Goal: Task Accomplishment & Management: Complete application form

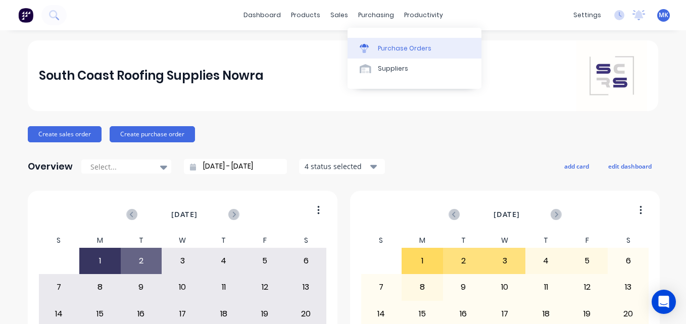
click at [370, 44] on div at bounding box center [367, 48] width 15 height 9
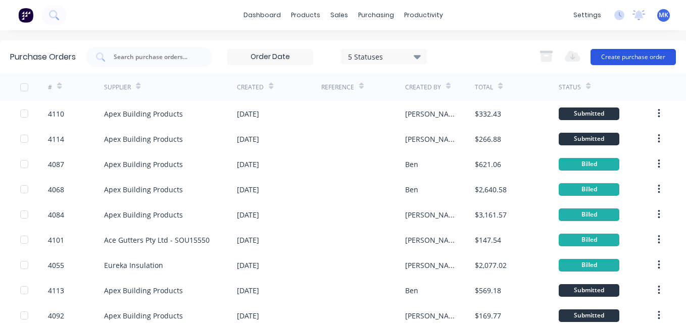
click at [623, 58] on button "Create purchase order" at bounding box center [632, 57] width 85 height 16
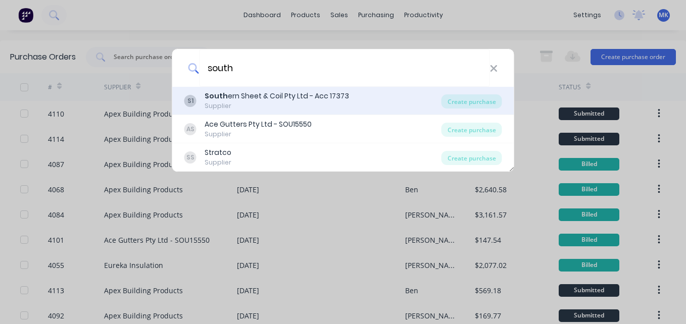
type input "south"
click at [402, 98] on div "S1 South ern Sheet & Coil Pty Ltd - Acc 17373 Supplier" at bounding box center [312, 101] width 257 height 20
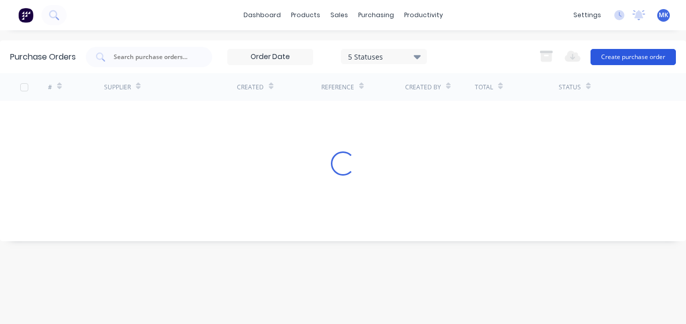
click at [637, 58] on button "Create purchase order" at bounding box center [632, 57] width 85 height 16
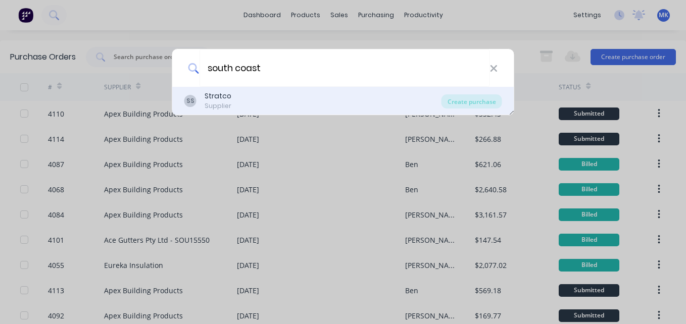
type input "south coast"
click at [295, 93] on div "SS Stratco Supplier" at bounding box center [312, 101] width 257 height 20
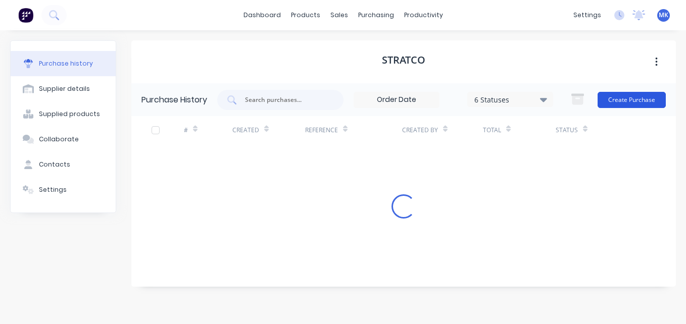
click at [624, 100] on button "Create Purchase" at bounding box center [631, 100] width 68 height 16
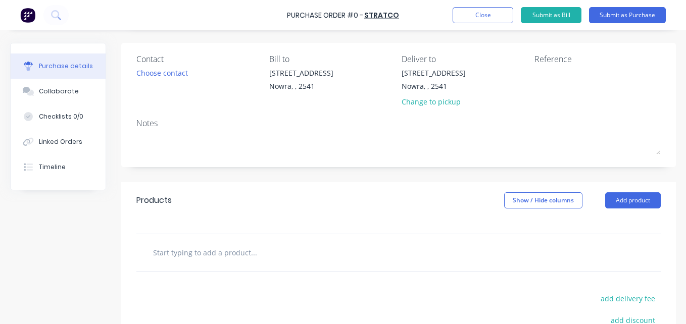
scroll to position [120, 0]
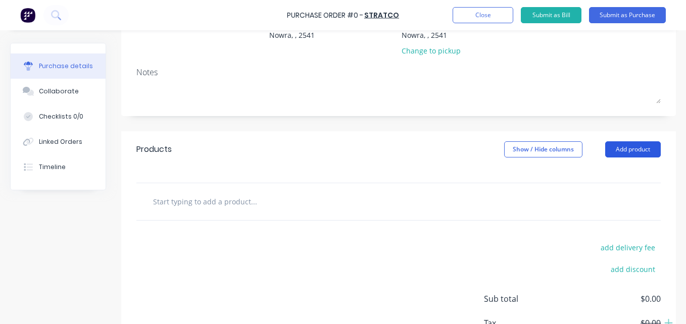
click at [607, 151] on button "Add product" at bounding box center [633, 149] width 56 height 16
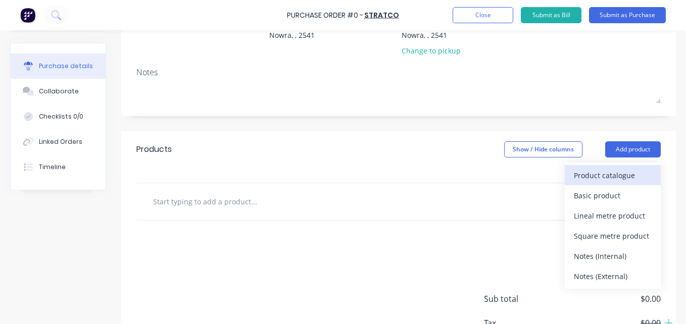
click at [597, 181] on div "Product catalogue" at bounding box center [613, 175] width 78 height 15
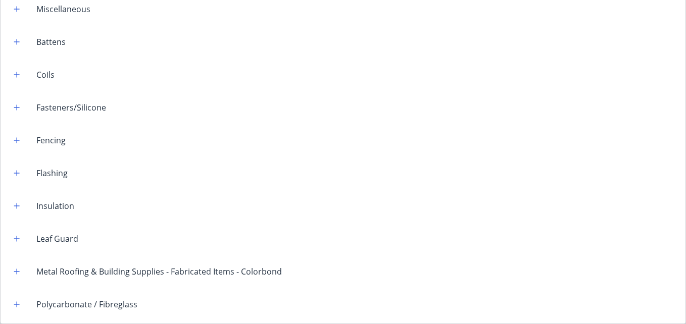
scroll to position [615, 0]
click at [15, 176] on icon "button" at bounding box center [17, 174] width 6 height 7
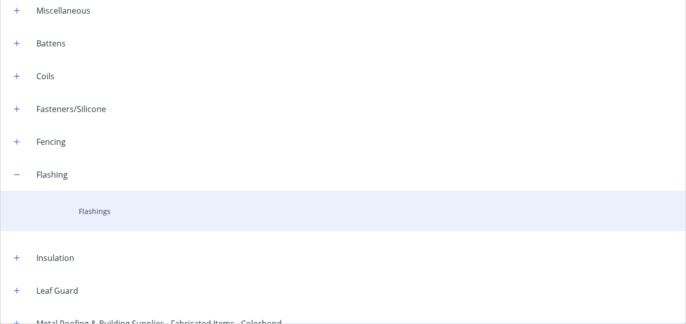
click at [131, 208] on div "Flashings" at bounding box center [343, 211] width 685 height 40
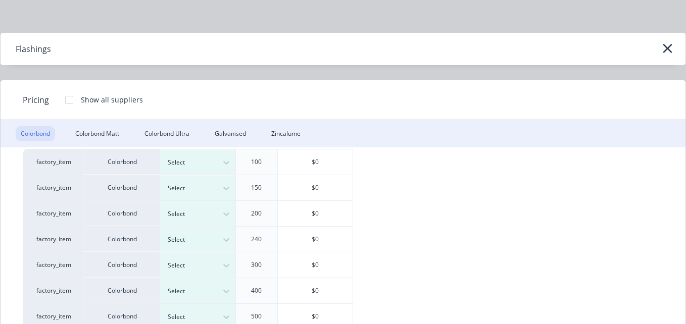
scroll to position [37, 0]
click at [128, 159] on div "Colorbond" at bounding box center [122, 161] width 76 height 26
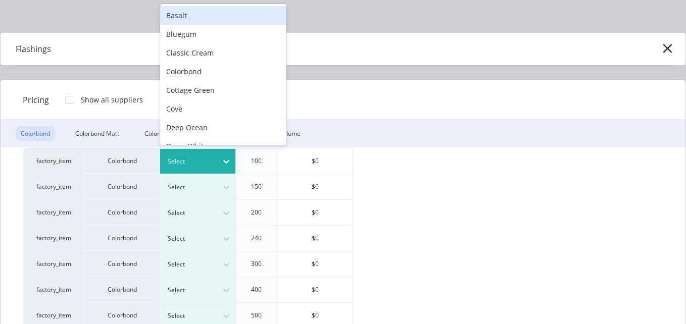
click at [201, 158] on div at bounding box center [190, 161] width 45 height 11
click at [216, 18] on div "Basalt" at bounding box center [223, 15] width 126 height 19
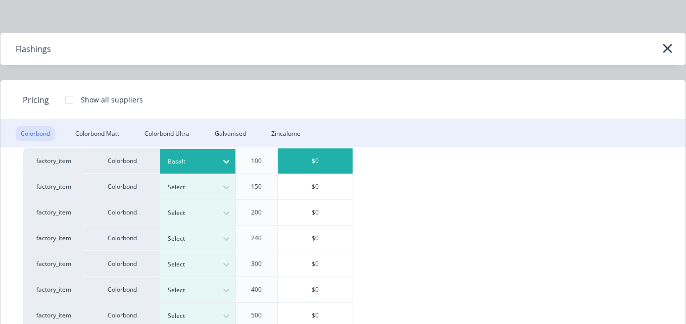
click at [320, 161] on div "$0" at bounding box center [315, 160] width 75 height 25
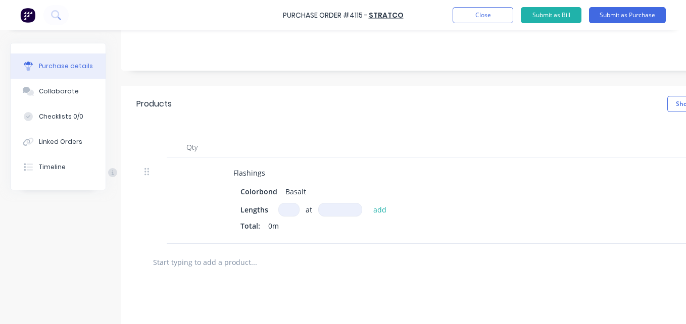
scroll to position [166, 0]
click at [264, 174] on div "Flashings" at bounding box center [249, 172] width 48 height 15
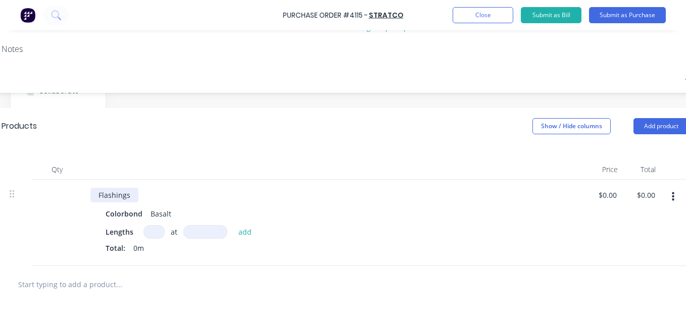
scroll to position [143, 135]
click at [654, 136] on div "Products Show / Hide columns Add product" at bounding box center [345, 126] width 718 height 36
click at [649, 128] on button "Add product" at bounding box center [661, 126] width 56 height 16
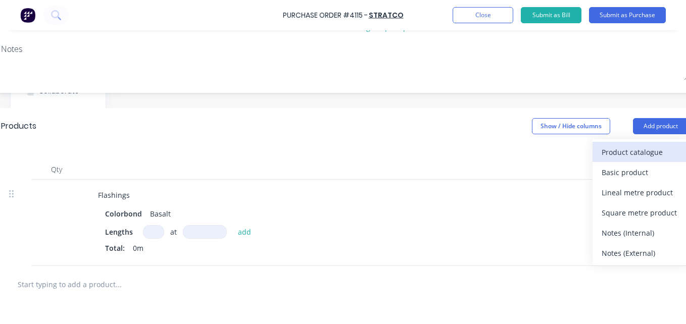
click at [645, 146] on div "Product catalogue" at bounding box center [640, 152] width 78 height 15
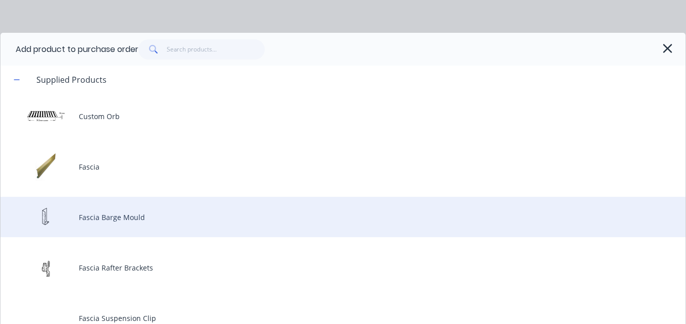
scroll to position [0, 0]
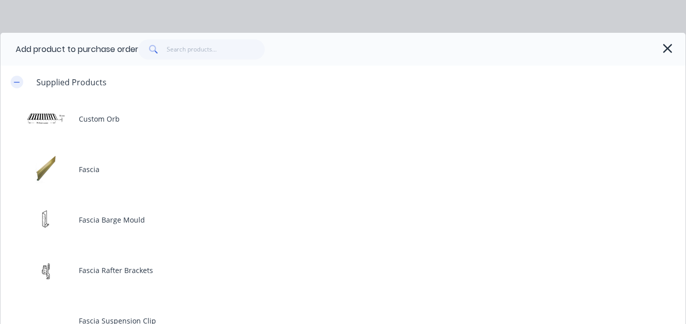
click at [17, 85] on icon "button" at bounding box center [17, 82] width 6 height 7
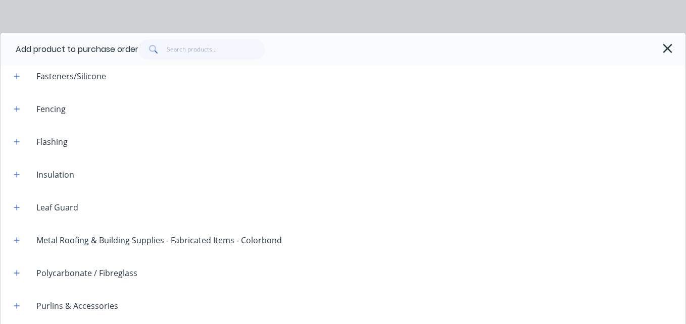
scroll to position [137, 0]
click at [21, 140] on button "button" at bounding box center [17, 141] width 13 height 13
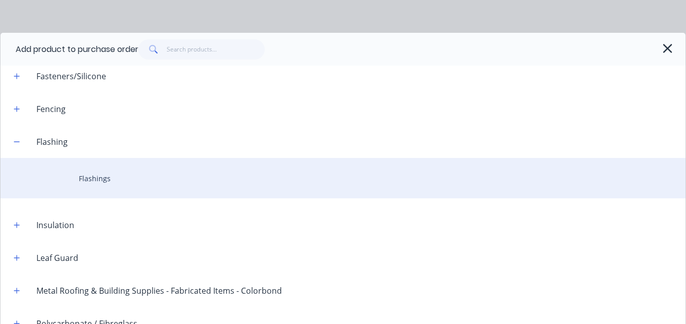
click at [137, 172] on div "Flashings" at bounding box center [343, 178] width 685 height 40
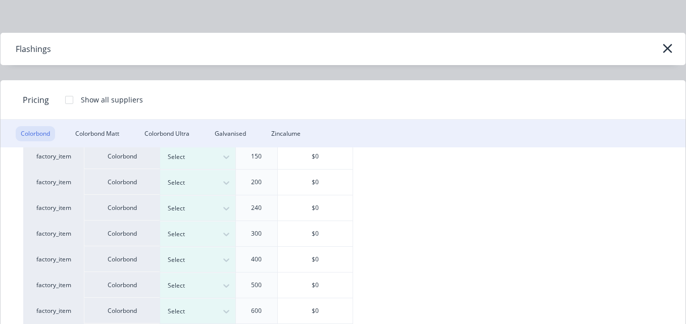
scroll to position [69, 0]
click at [188, 157] on div at bounding box center [190, 155] width 45 height 11
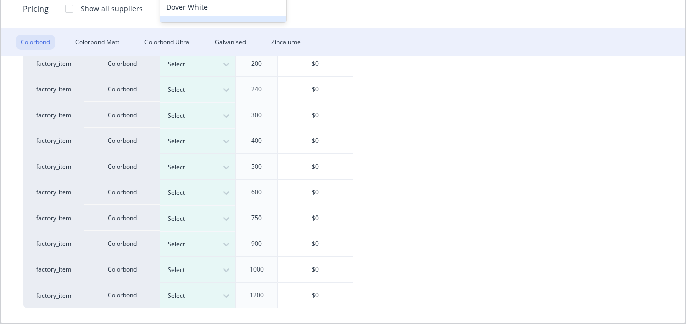
scroll to position [90, 0]
click at [194, 287] on div "Select" at bounding box center [198, 296] width 76 height 25
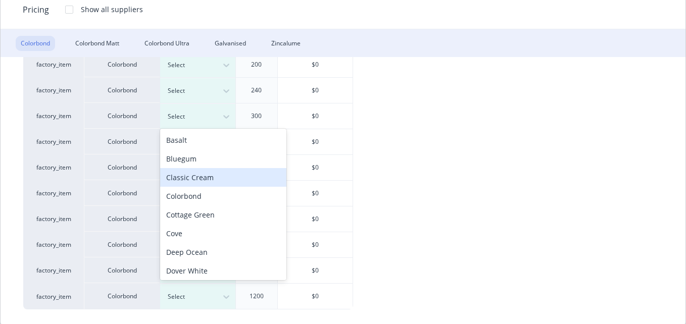
scroll to position [25, 0]
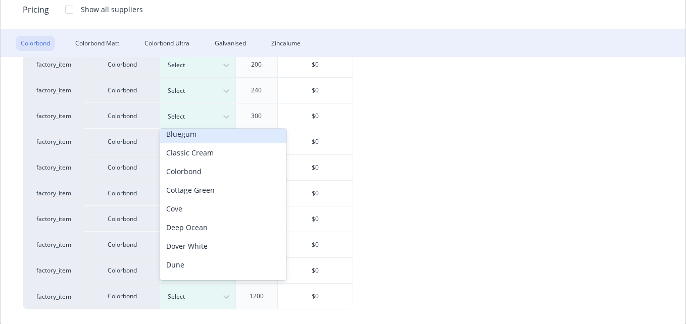
click at [206, 138] on div "Bluegum" at bounding box center [223, 134] width 126 height 19
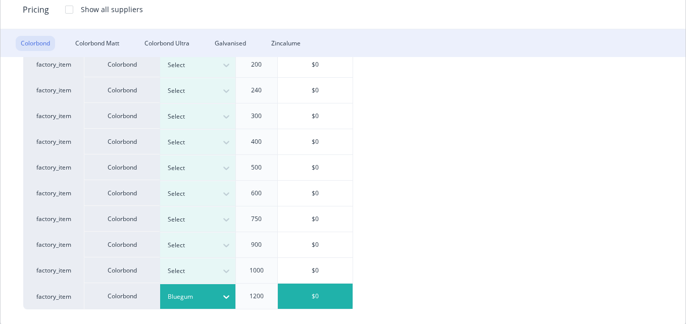
click at [317, 300] on div "$0" at bounding box center [315, 296] width 75 height 25
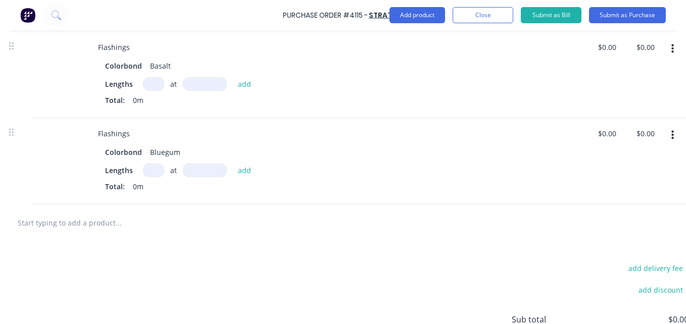
scroll to position [291, 161]
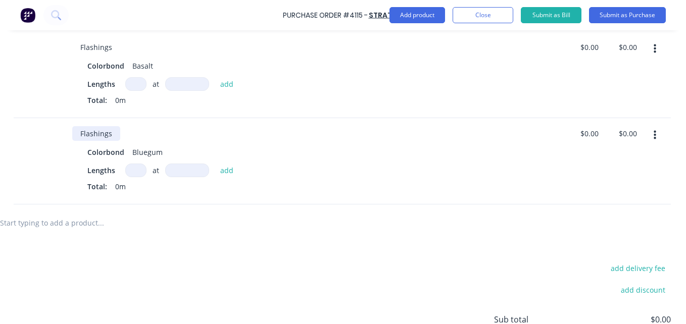
click at [98, 132] on div "Flashings" at bounding box center [96, 133] width 48 height 15
click at [103, 134] on div "Flashings" at bounding box center [96, 133] width 48 height 15
click at [131, 167] on input at bounding box center [135, 171] width 21 height 14
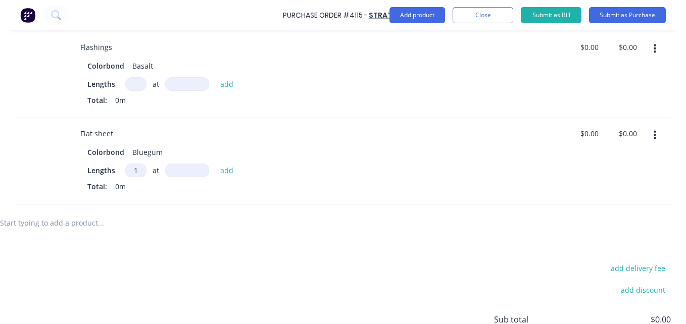
type input "1"
type input "1200mm"
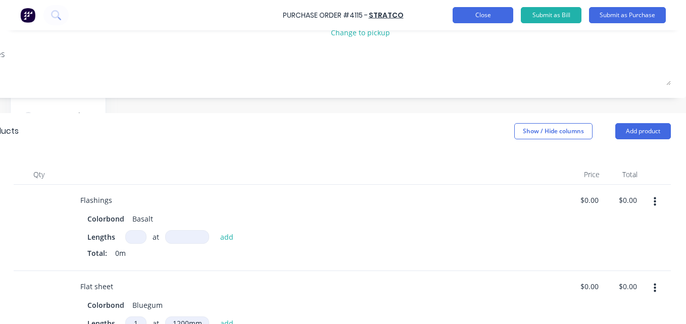
click at [483, 10] on button "Close" at bounding box center [483, 15] width 61 height 16
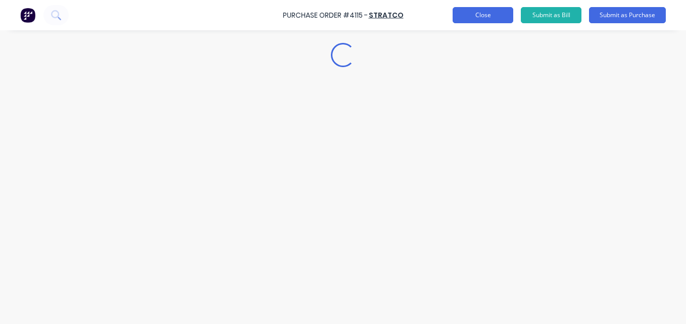
scroll to position [0, 0]
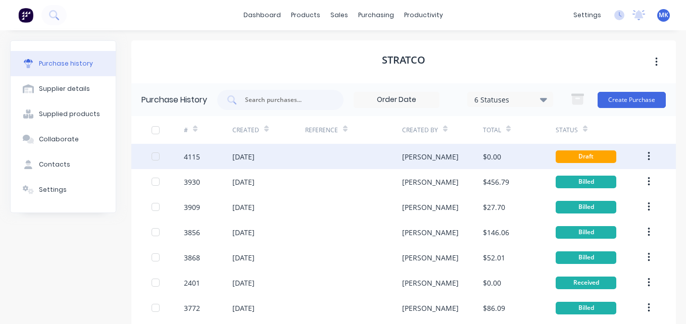
click at [298, 13] on div "products" at bounding box center [305, 15] width 39 height 15
click at [643, 156] on button "button" at bounding box center [649, 156] width 24 height 18
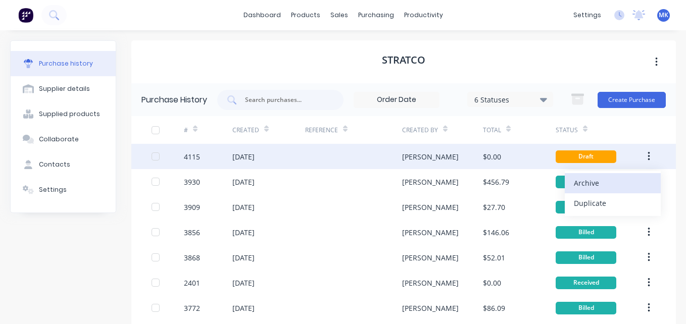
click at [597, 188] on div "Archive" at bounding box center [613, 183] width 78 height 15
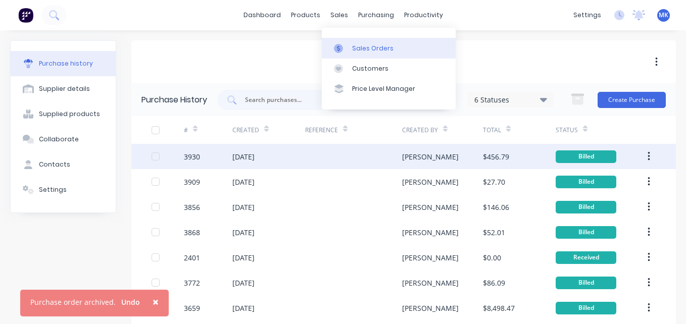
click at [370, 54] on link "Sales Orders" at bounding box center [389, 48] width 134 height 20
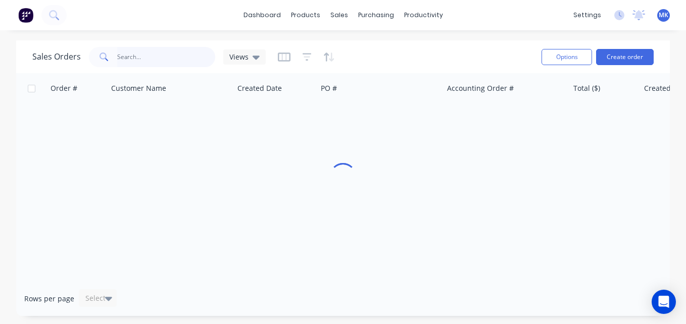
click at [165, 56] on input "text" at bounding box center [166, 57] width 98 height 20
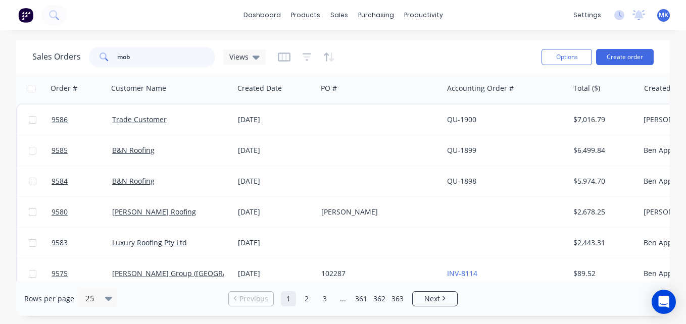
type input "mob"
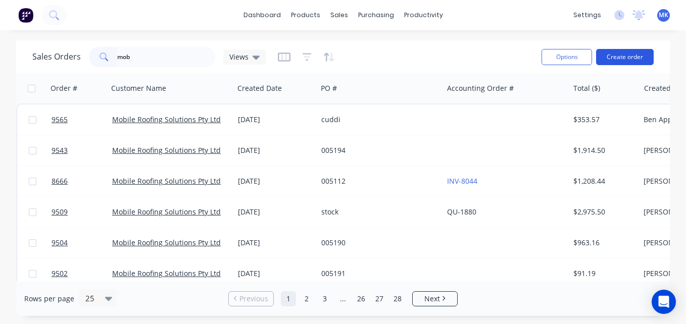
click at [621, 58] on button "Create order" at bounding box center [625, 57] width 58 height 16
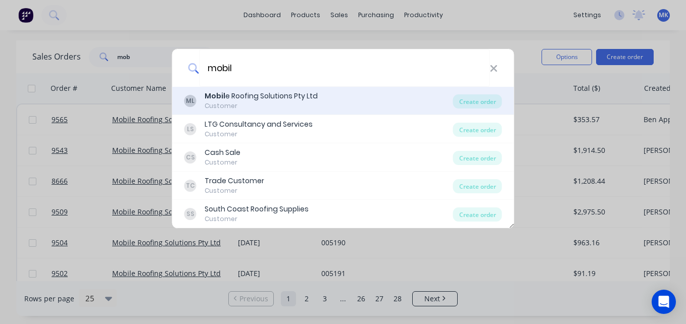
type input "mobil"
click at [344, 93] on div "ML Mobil e Roofing Solutions Pty Ltd Customer" at bounding box center [318, 101] width 269 height 20
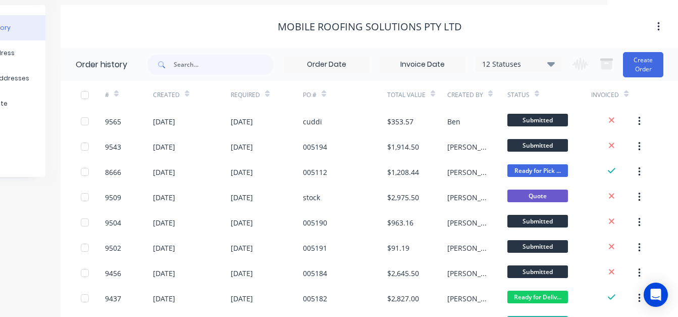
scroll to position [35, 71]
click at [641, 63] on button "Create Order" at bounding box center [643, 64] width 40 height 25
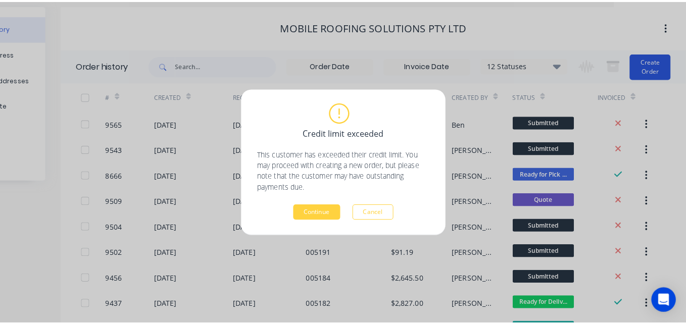
scroll to position [35, 64]
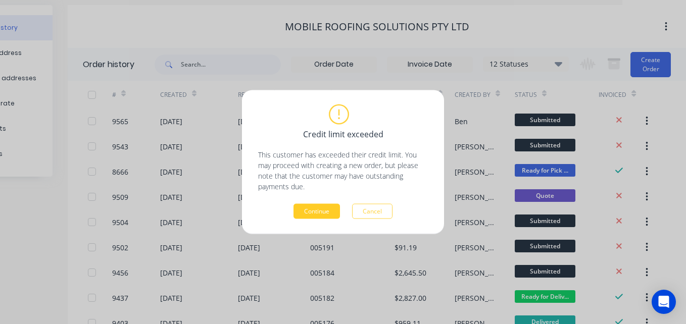
click at [313, 213] on button "Continue" at bounding box center [316, 211] width 46 height 15
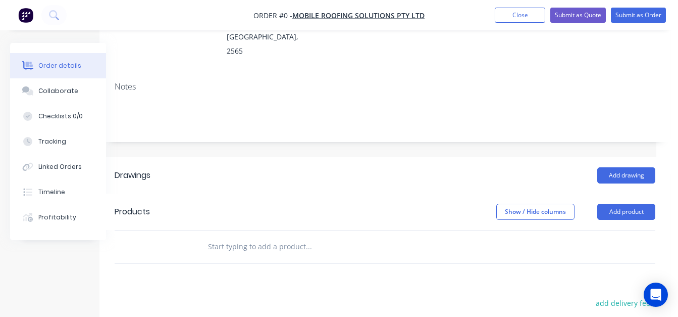
scroll to position [169, 22]
click at [634, 167] on button "Add drawing" at bounding box center [626, 175] width 58 height 16
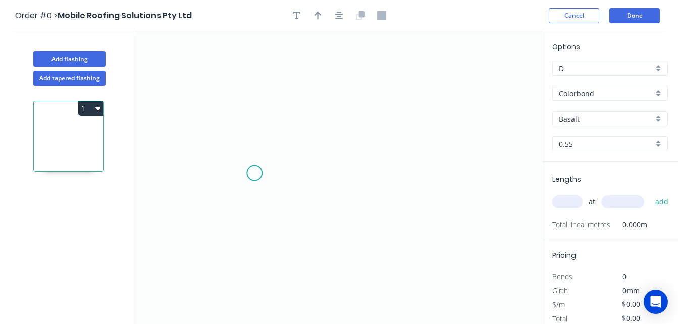
click at [256, 177] on icon "0" at bounding box center [339, 177] width 406 height 293
click at [257, 161] on icon "0" at bounding box center [339, 177] width 406 height 293
click at [336, 126] on icon "0 ?" at bounding box center [339, 177] width 406 height 293
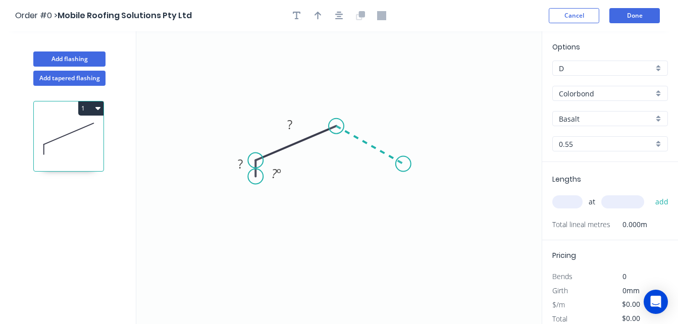
click at [404, 164] on icon "0 ? ? ? º" at bounding box center [339, 177] width 406 height 293
click at [405, 179] on icon "0 ? ? ? ? º ? º" at bounding box center [339, 177] width 406 height 293
click at [568, 200] on input "text" at bounding box center [567, 201] width 30 height 13
type input "1"
type input "76000"
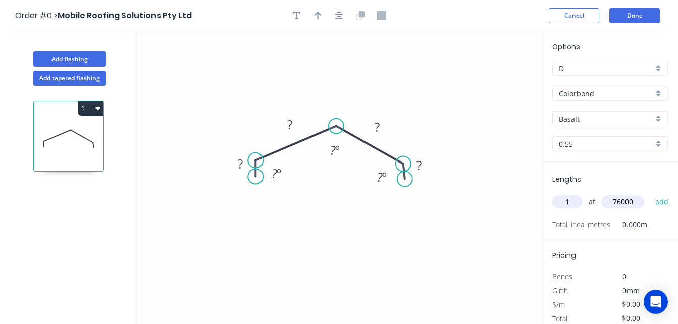
click at [650, 193] on button "add" at bounding box center [662, 201] width 24 height 17
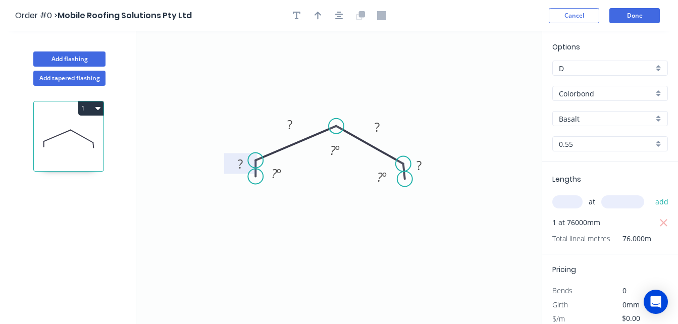
click at [238, 158] on tspan "?" at bounding box center [240, 164] width 5 height 17
click at [424, 163] on rect at bounding box center [419, 166] width 20 height 14
type input "$14.01"
type input "$1,064.76"
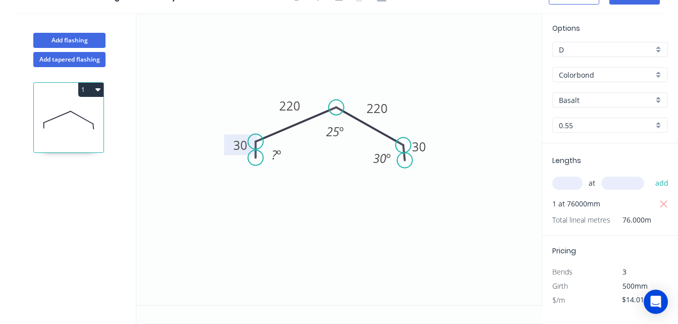
scroll to position [2, 0]
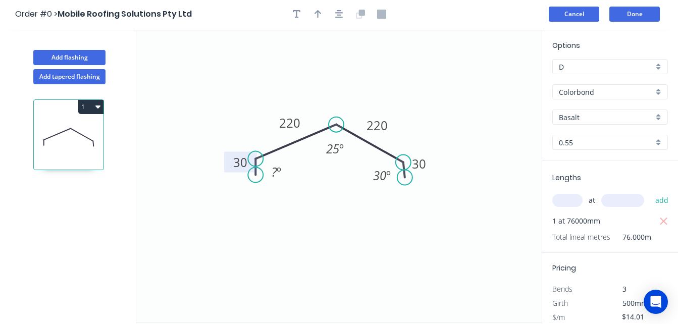
click at [569, 18] on button "Cancel" at bounding box center [574, 14] width 51 height 15
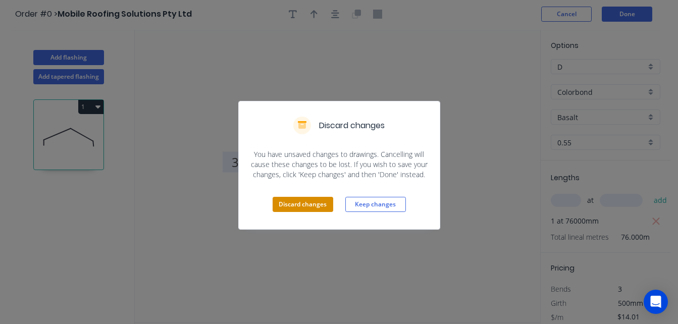
click at [324, 204] on button "Discard changes" at bounding box center [303, 204] width 61 height 15
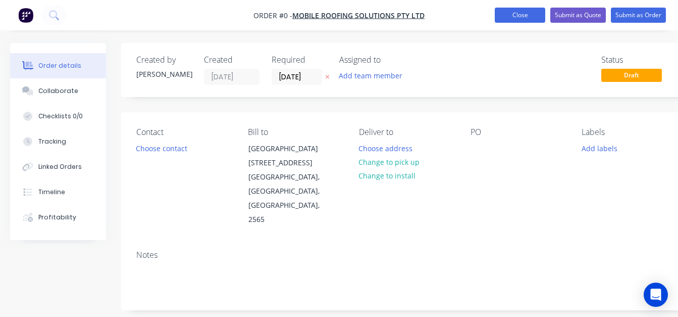
click at [527, 18] on button "Close" at bounding box center [520, 15] width 51 height 15
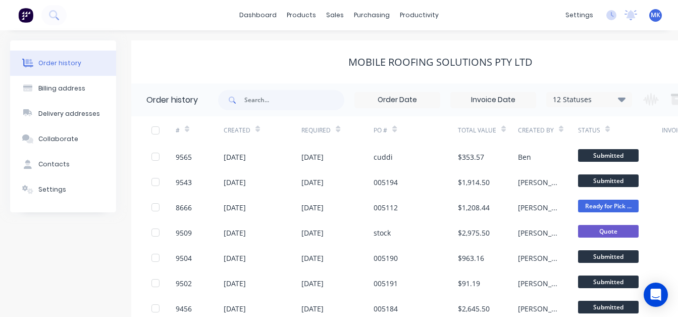
scroll to position [0, 71]
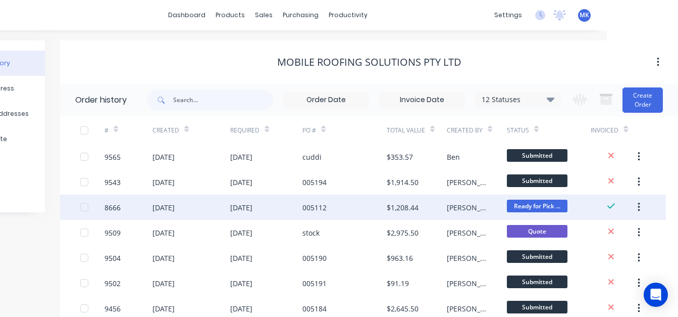
click at [421, 210] on div "$1,208.44" at bounding box center [417, 206] width 60 height 25
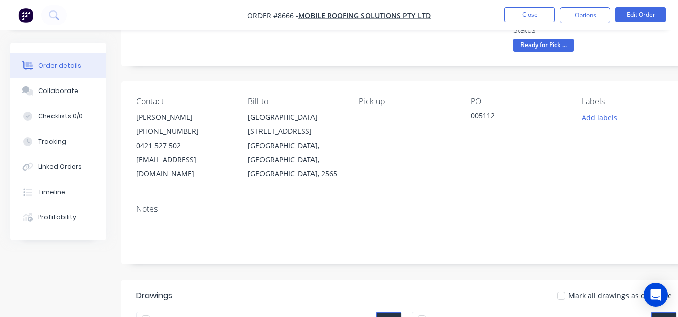
scroll to position [0, 24]
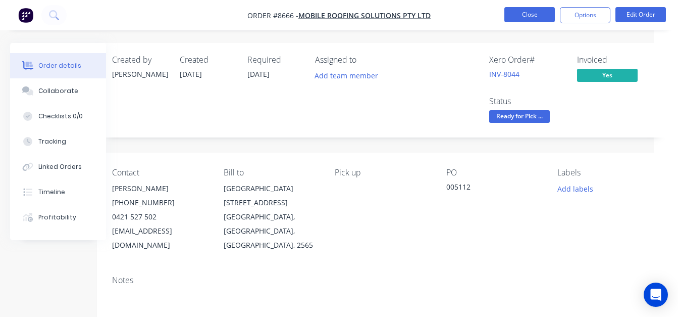
click at [524, 12] on button "Close" at bounding box center [530, 14] width 51 height 15
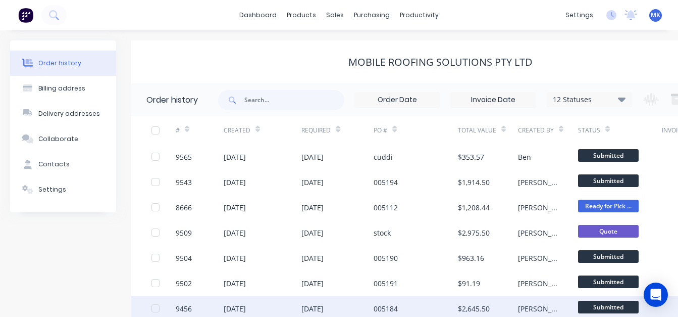
click at [578, 316] on div "Submitted" at bounding box center [608, 307] width 61 height 15
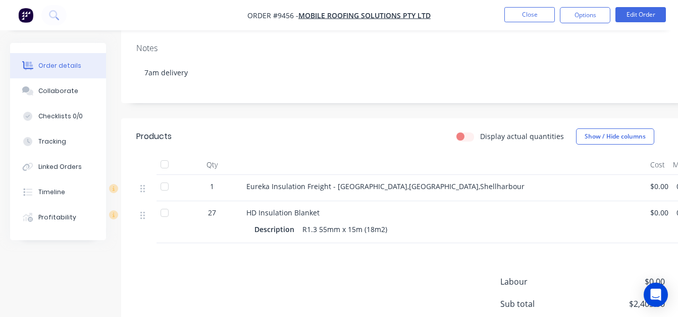
scroll to position [192, 0]
click at [532, 9] on button "Close" at bounding box center [530, 14] width 51 height 15
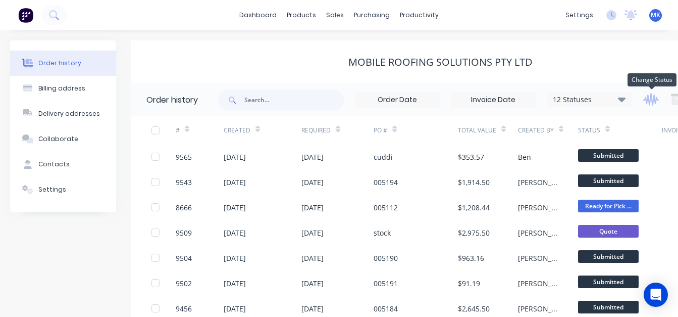
scroll to position [0, 71]
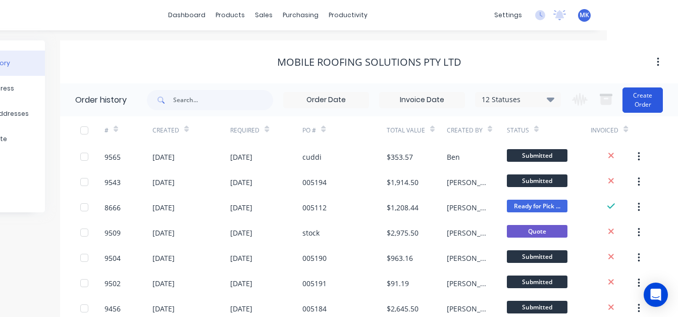
click at [647, 101] on button "Create Order" at bounding box center [643, 99] width 40 height 25
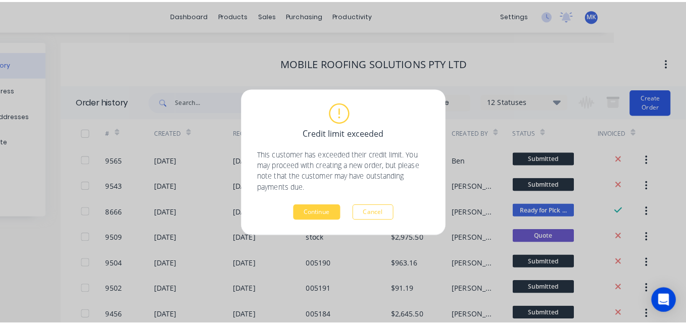
scroll to position [0, 64]
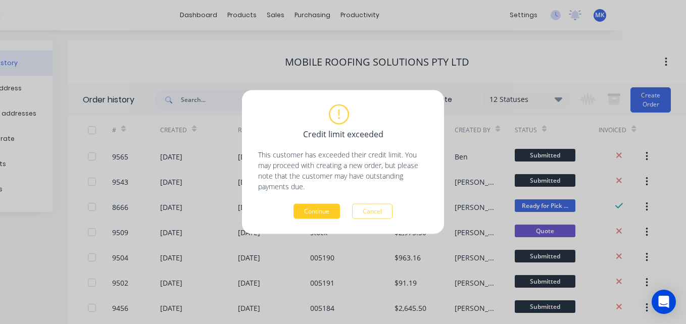
click at [314, 208] on button "Continue" at bounding box center [316, 211] width 46 height 15
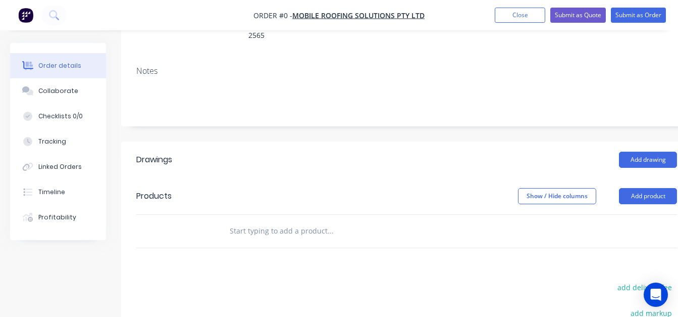
scroll to position [184, 24]
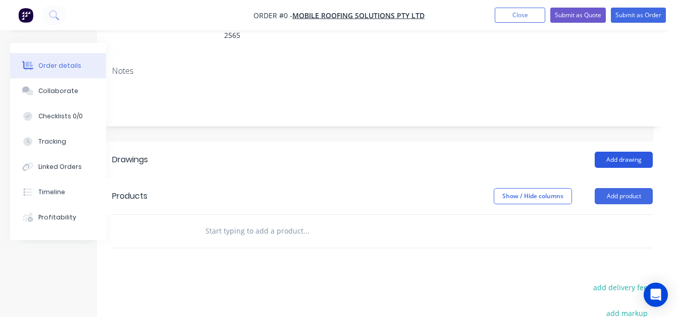
click at [622, 152] on button "Add drawing" at bounding box center [624, 160] width 58 height 16
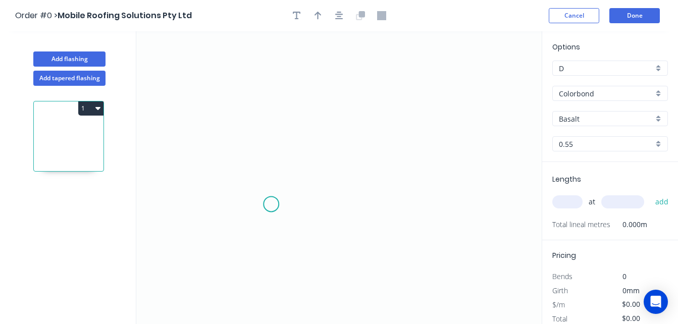
click at [272, 204] on icon "0" at bounding box center [339, 177] width 406 height 293
click at [260, 213] on icon "0" at bounding box center [339, 177] width 406 height 293
click at [260, 118] on icon at bounding box center [260, 165] width 0 height 94
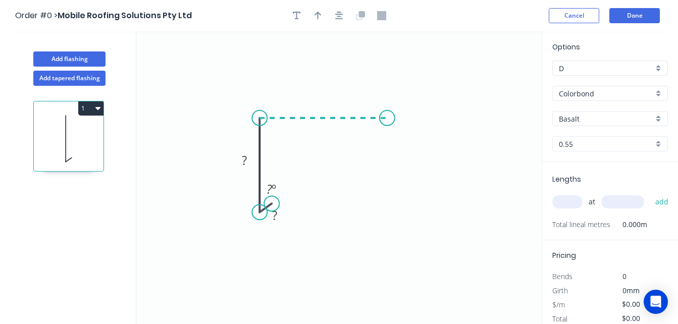
click at [387, 118] on icon "0 ? ? ? º" at bounding box center [339, 177] width 406 height 293
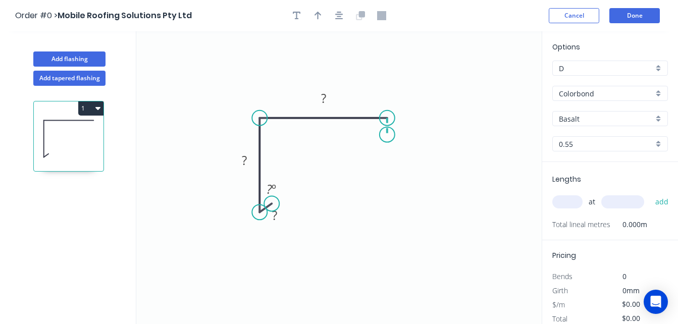
click at [387, 135] on icon "0 ? ? ? ? º" at bounding box center [339, 177] width 406 height 293
click at [593, 166] on div "Lengths at add Total lineal metres 0.000m" at bounding box center [610, 201] width 136 height 78
click at [396, 124] on rect at bounding box center [402, 122] width 20 height 14
type input "$14.01"
click at [571, 199] on input "text" at bounding box center [567, 201] width 30 height 13
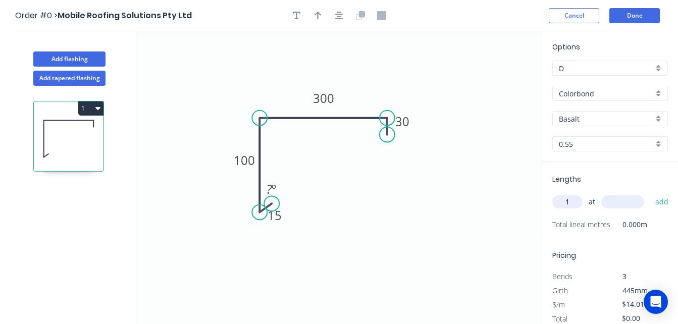
type input "1"
type input "55190"
click at [650, 193] on button "add" at bounding box center [662, 201] width 24 height 17
type input "$773.21"
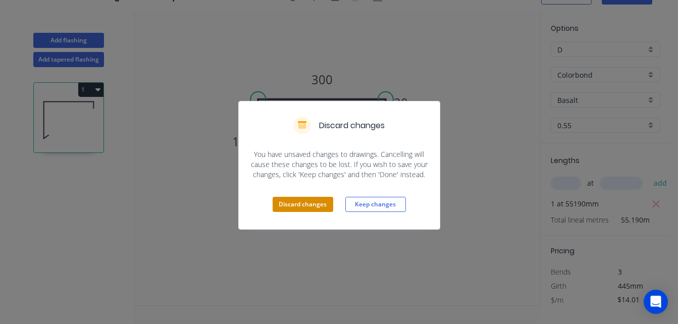
click at [300, 210] on button "Discard changes" at bounding box center [303, 204] width 61 height 15
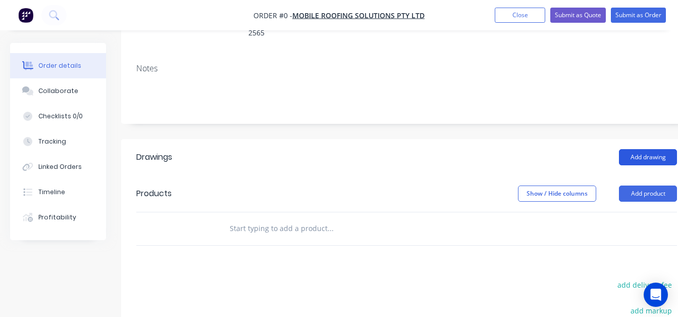
click at [647, 149] on button "Add drawing" at bounding box center [648, 157] width 58 height 16
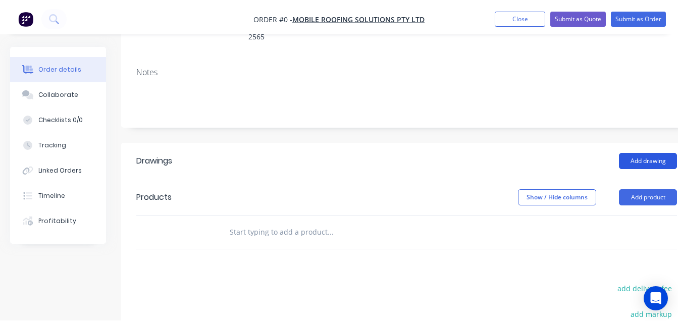
scroll to position [19, 0]
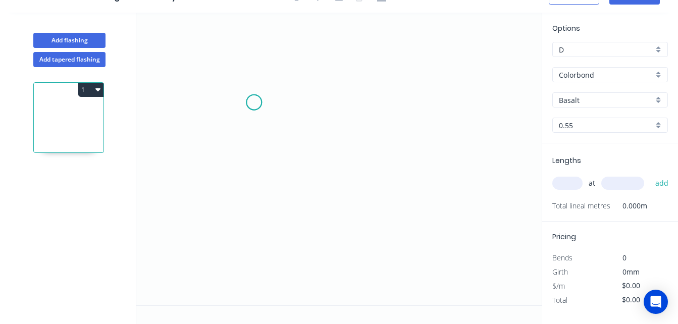
click at [254, 103] on icon "0" at bounding box center [339, 159] width 406 height 293
click at [252, 181] on icon "0" at bounding box center [339, 159] width 406 height 293
click at [360, 185] on icon "0 ?" at bounding box center [339, 159] width 406 height 293
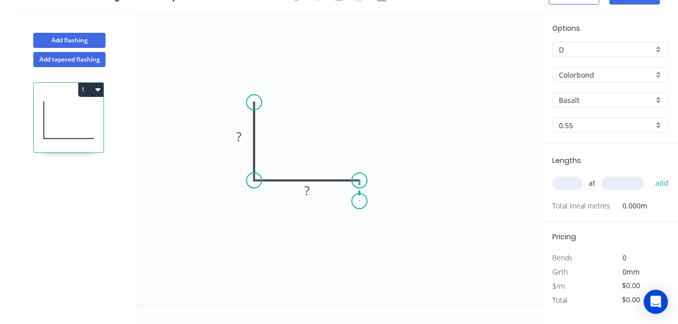
click at [359, 199] on icon "0 ? ?" at bounding box center [339, 159] width 406 height 293
click at [599, 216] on div "Lengths at add Total lineal metres 0.000m" at bounding box center [610, 182] width 136 height 78
click at [238, 133] on tspan "?" at bounding box center [238, 136] width 5 height 17
type input "$21.09"
click at [570, 182] on input "text" at bounding box center [567, 183] width 30 height 13
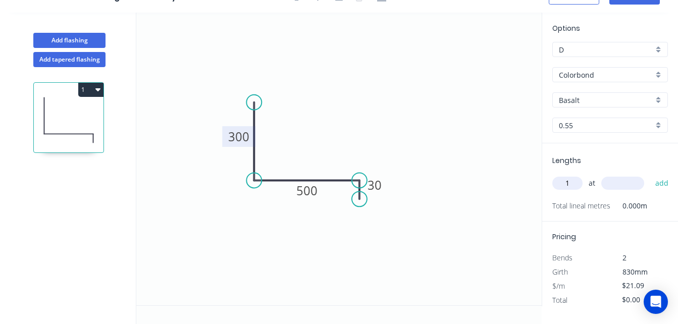
type input "1"
type input "2059"
click at [650, 175] on button "add" at bounding box center [662, 183] width 24 height 17
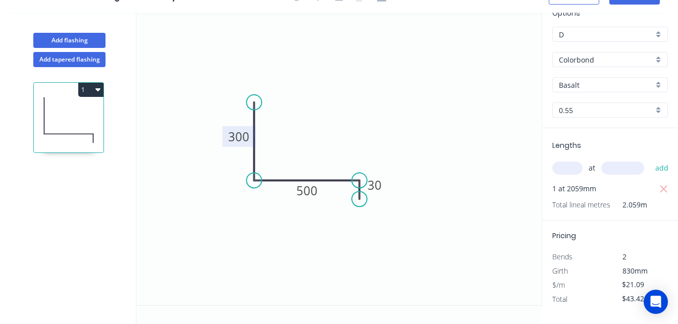
scroll to position [22, 2]
click at [660, 183] on icon "button" at bounding box center [664, 189] width 9 height 12
type input "$0.00"
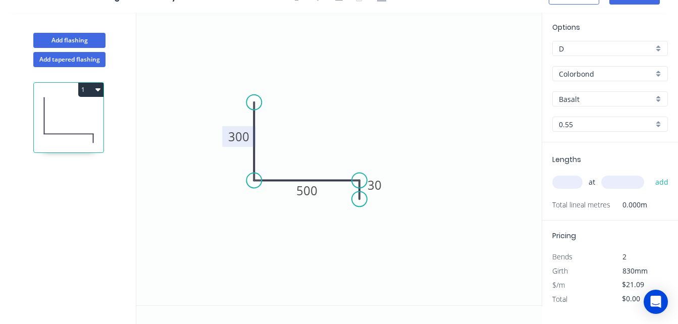
scroll to position [9, 2]
click at [567, 176] on input "text" at bounding box center [567, 182] width 30 height 13
type input "1"
type input "20.59"
click at [650, 174] on button "add" at bounding box center [662, 182] width 24 height 17
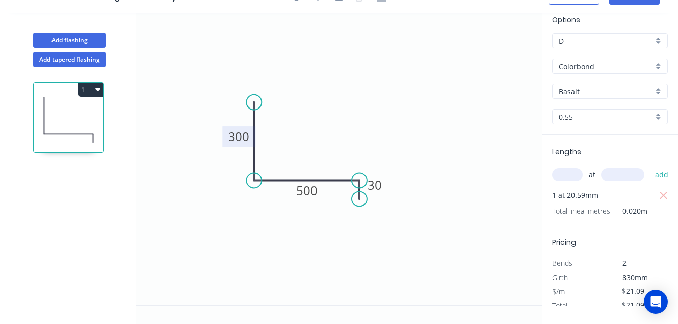
scroll to position [23, 3]
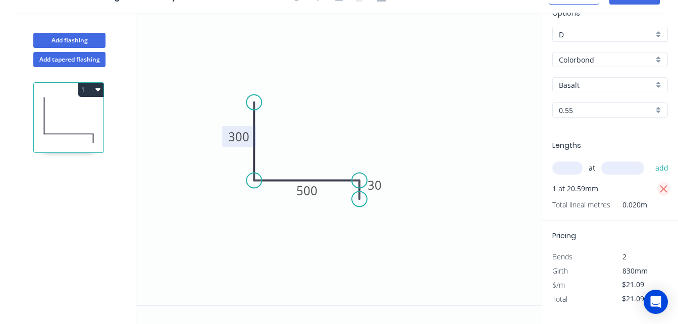
click at [660, 183] on icon "button" at bounding box center [664, 189] width 9 height 12
type input "$0.00"
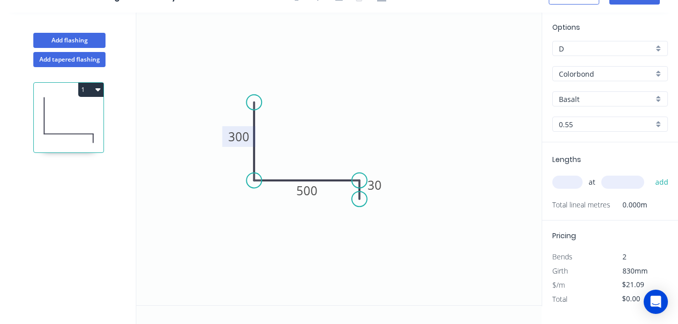
click at [625, 176] on input "text" at bounding box center [622, 182] width 43 height 13
type input "20590"
click at [650, 174] on button "add" at bounding box center [662, 182] width 24 height 17
click at [564, 182] on div "at 20590 add" at bounding box center [611, 182] width 118 height 17
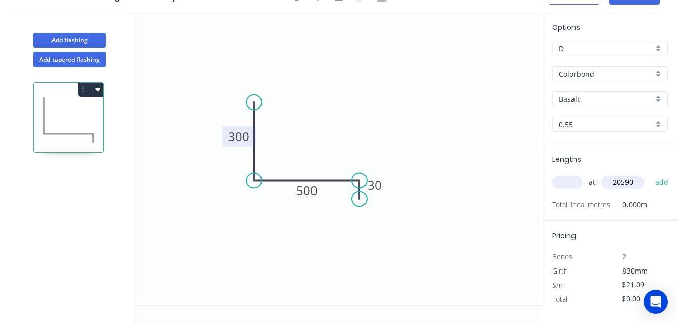
click at [564, 178] on input "text" at bounding box center [567, 182] width 30 height 13
type input "1"
click at [650, 174] on button "add" at bounding box center [662, 182] width 24 height 17
type input "$434.24"
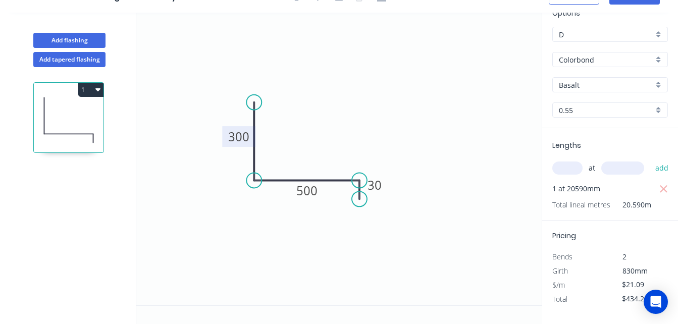
scroll to position [0, 3]
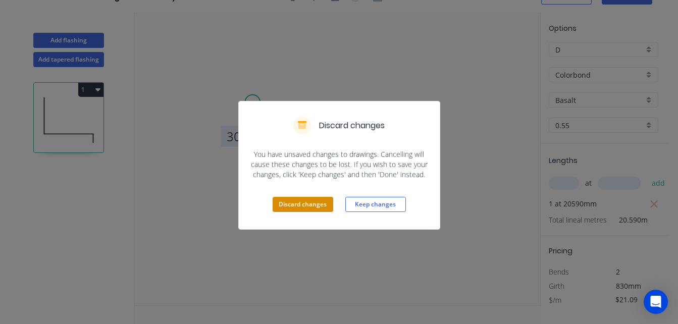
click at [317, 202] on button "Discard changes" at bounding box center [303, 204] width 61 height 15
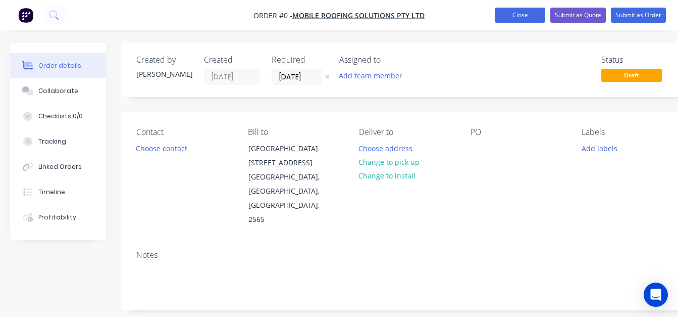
click at [514, 11] on button "Close" at bounding box center [520, 15] width 51 height 15
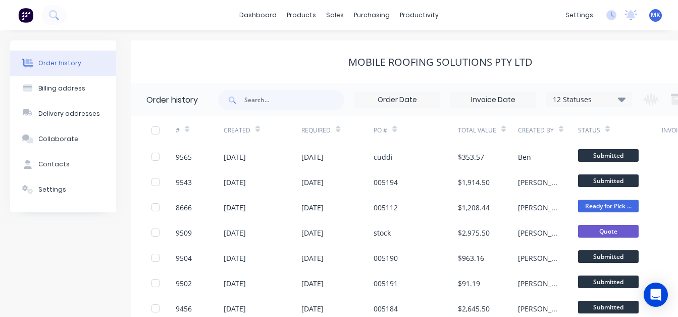
scroll to position [0, 71]
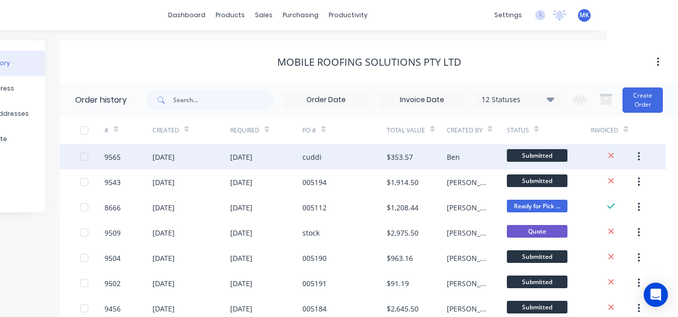
click at [337, 156] on div "cuddi" at bounding box center [345, 156] width 84 height 25
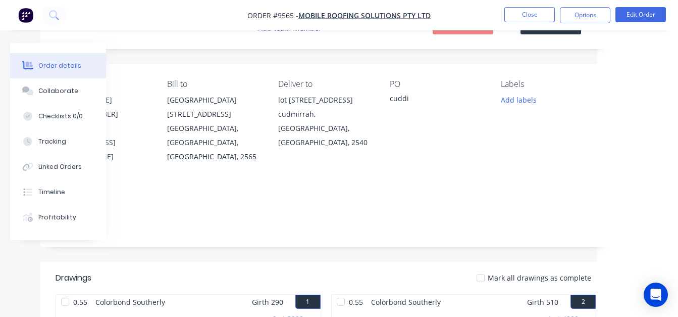
scroll to position [0, 81]
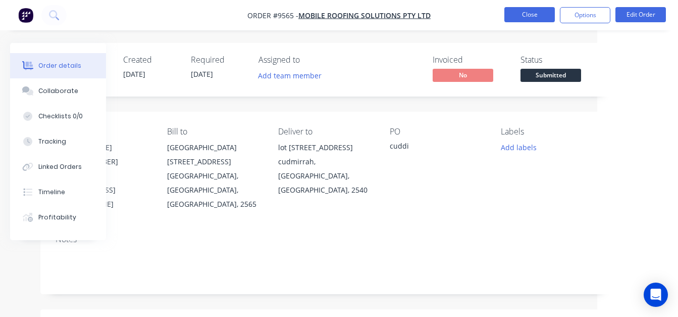
click at [519, 17] on button "Close" at bounding box center [530, 14] width 51 height 15
